Goal: Task Accomplishment & Management: Manage account settings

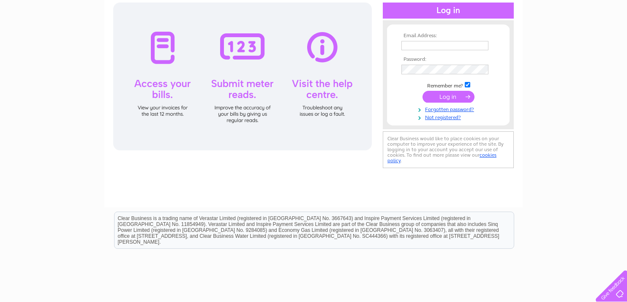
scroll to position [87, 0]
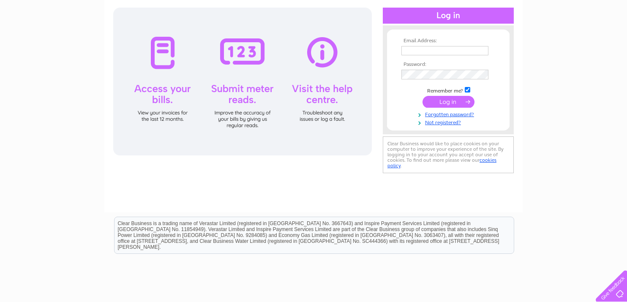
click at [159, 63] on div at bounding box center [242, 82] width 259 height 148
click at [158, 89] on div at bounding box center [242, 82] width 259 height 148
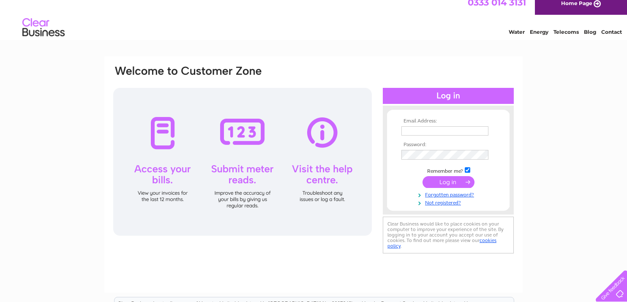
scroll to position [7, 0]
click at [563, 32] on link "Telecoms" at bounding box center [566, 32] width 25 height 6
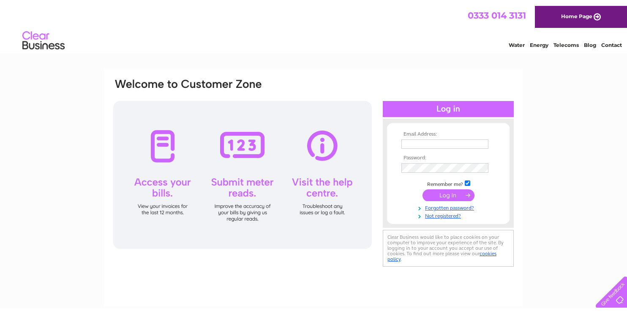
scroll to position [0, 0]
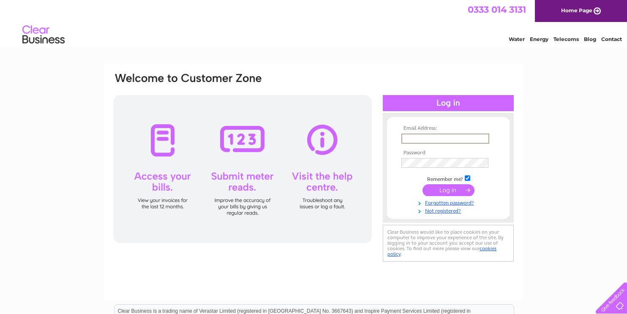
drag, startPoint x: 439, startPoint y: 135, endPoint x: 428, endPoint y: 132, distance: 11.4
type input "phoneclinic4u@gmail.com"
click at [434, 189] on input "submit" at bounding box center [449, 189] width 52 height 12
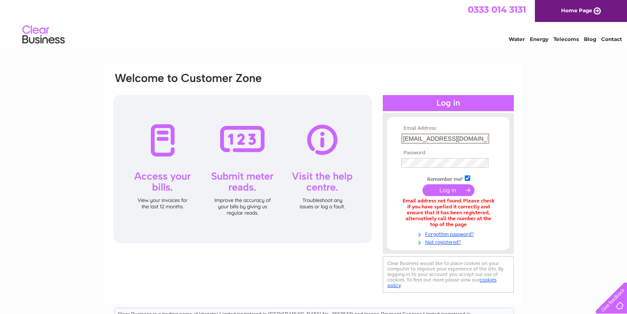
scroll to position [-1, 1]
click at [475, 139] on input "phoneclinic4u@yahoo.com.com" at bounding box center [445, 139] width 88 height 10
type input "[EMAIL_ADDRESS][DOMAIN_NAME]"
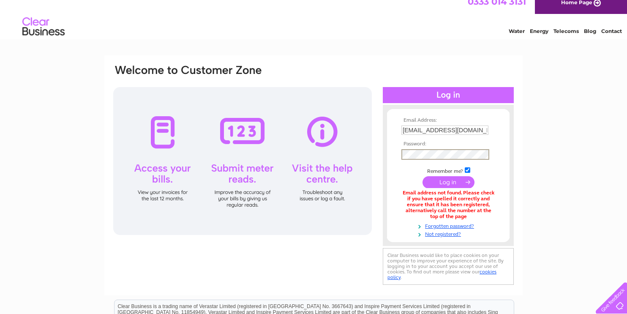
scroll to position [9, 0]
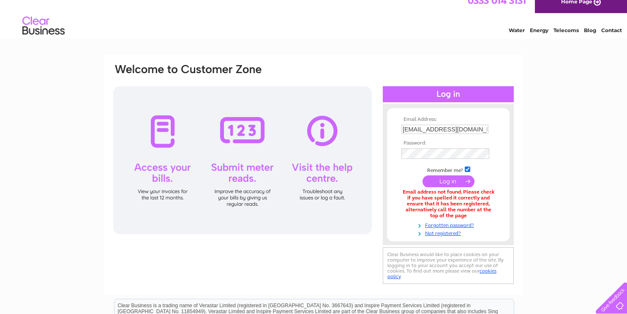
click at [441, 180] on input "submit" at bounding box center [449, 181] width 52 height 12
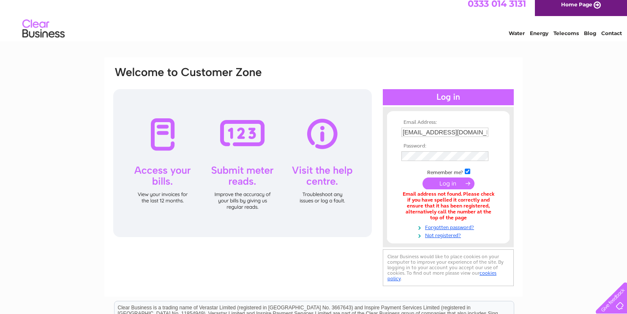
scroll to position [6, 0]
click at [215, 30] on div "Water Energy Telecoms Blog Contact" at bounding box center [313, 29] width 627 height 27
